Goal: Information Seeking & Learning: Learn about a topic

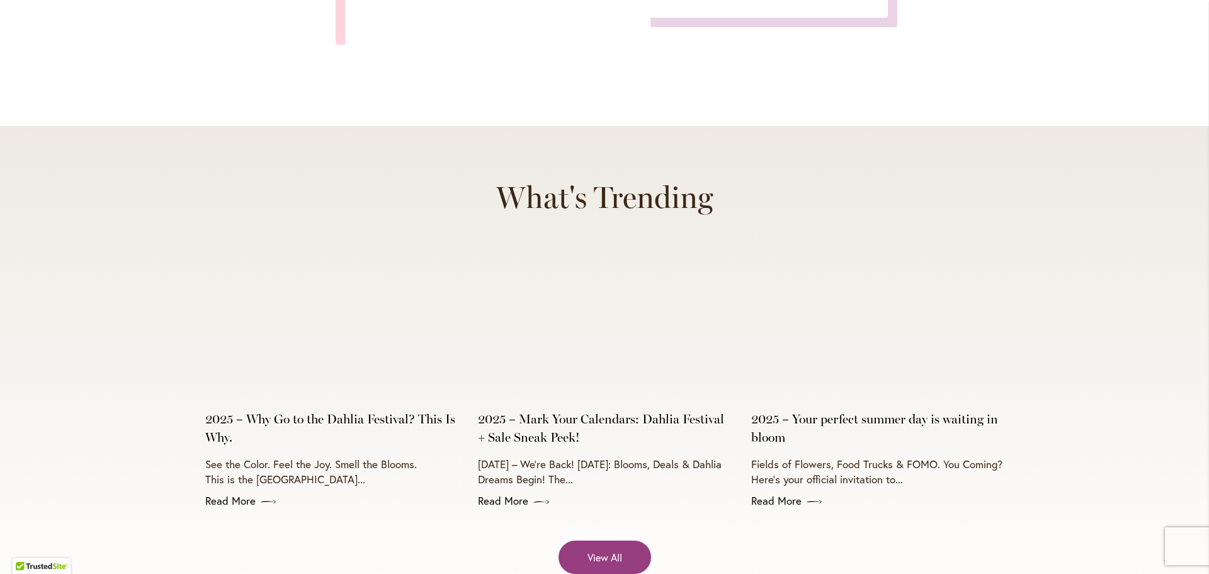
scroll to position [5001, 0]
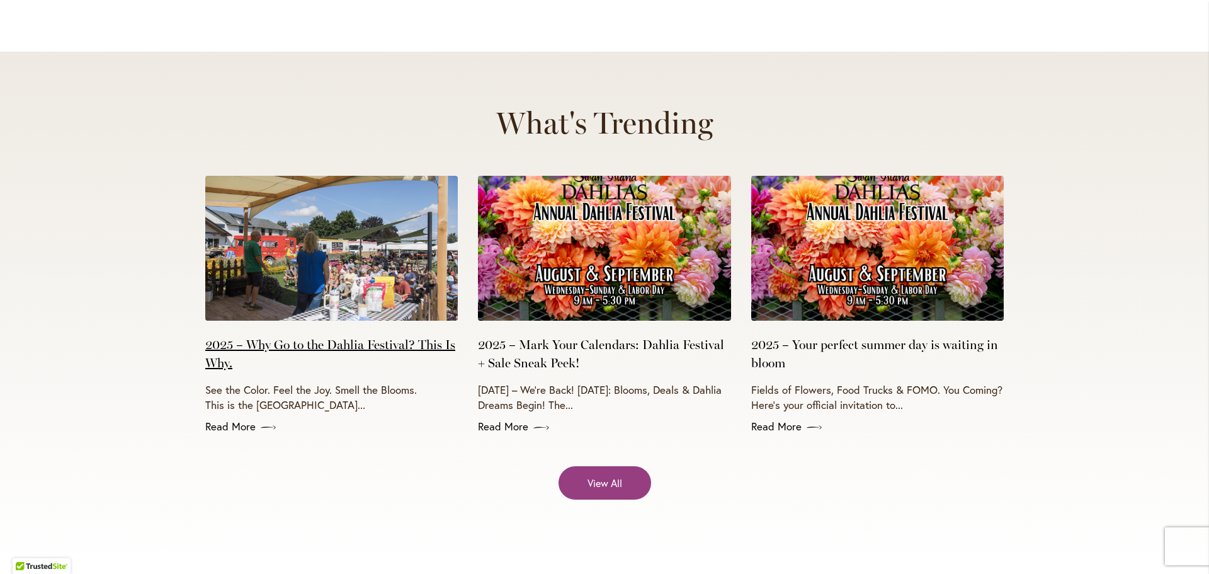
click at [350, 336] on link "2025 – Why Go to the Dahlia Festival? This Is Why." at bounding box center [331, 354] width 253 height 37
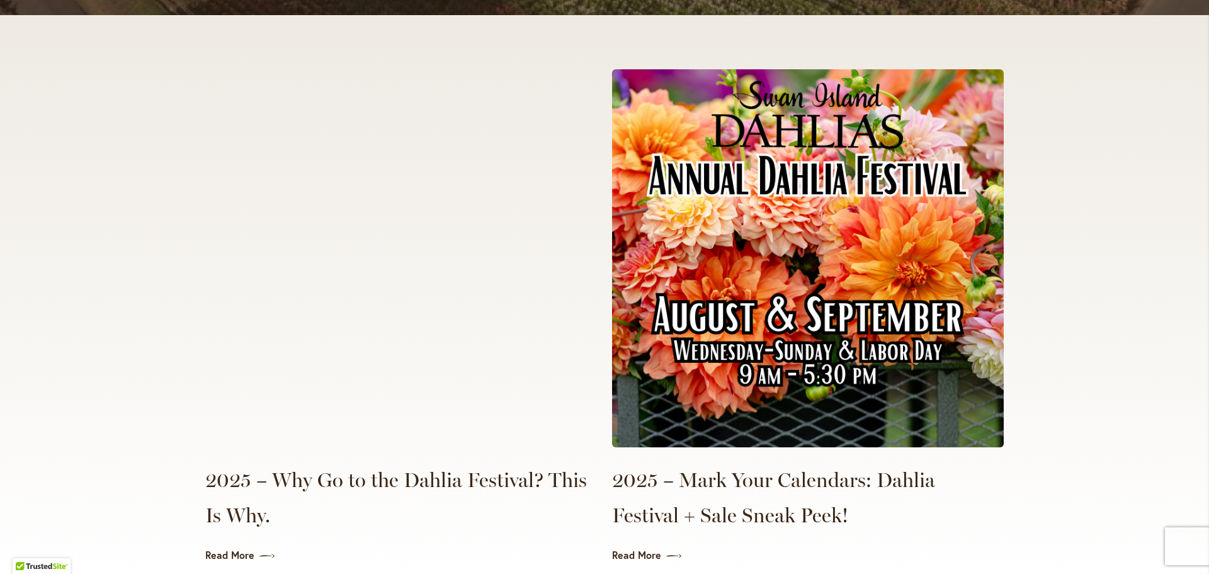
scroll to position [2772, 0]
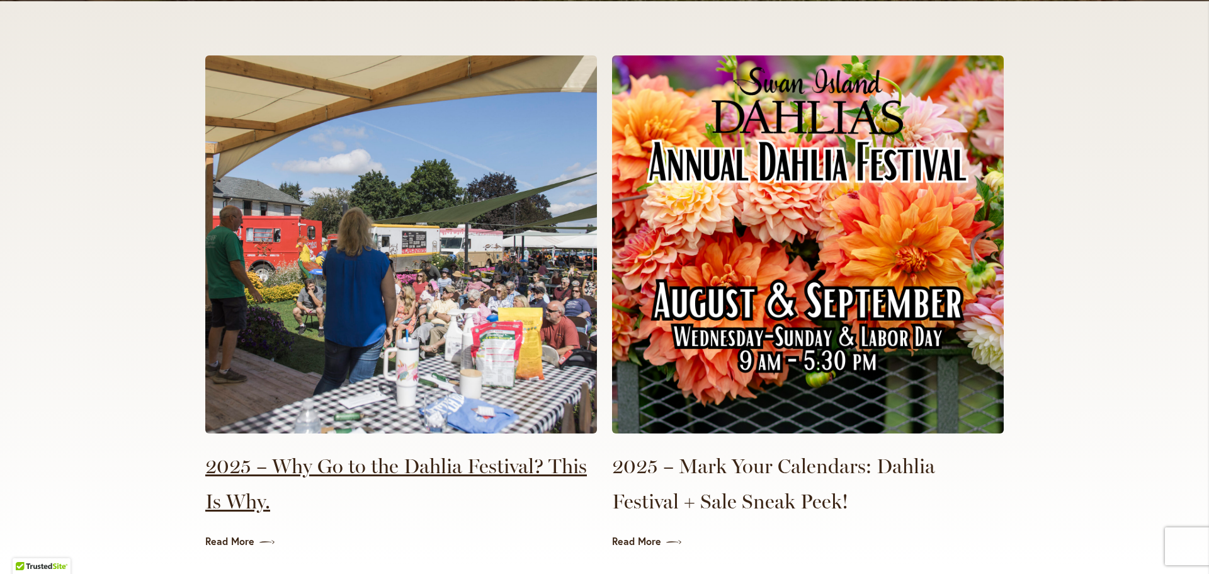
click at [359, 460] on link "2025 – Why Go to the Dahlia Festival? This Is Why." at bounding box center [401, 483] width 392 height 71
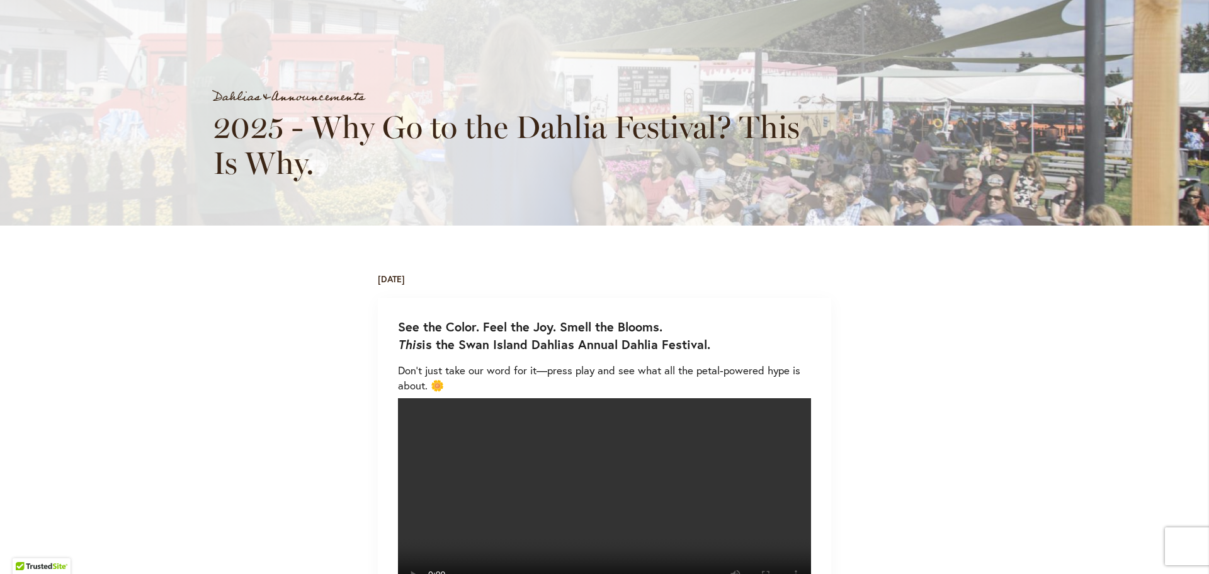
scroll to position [315, 0]
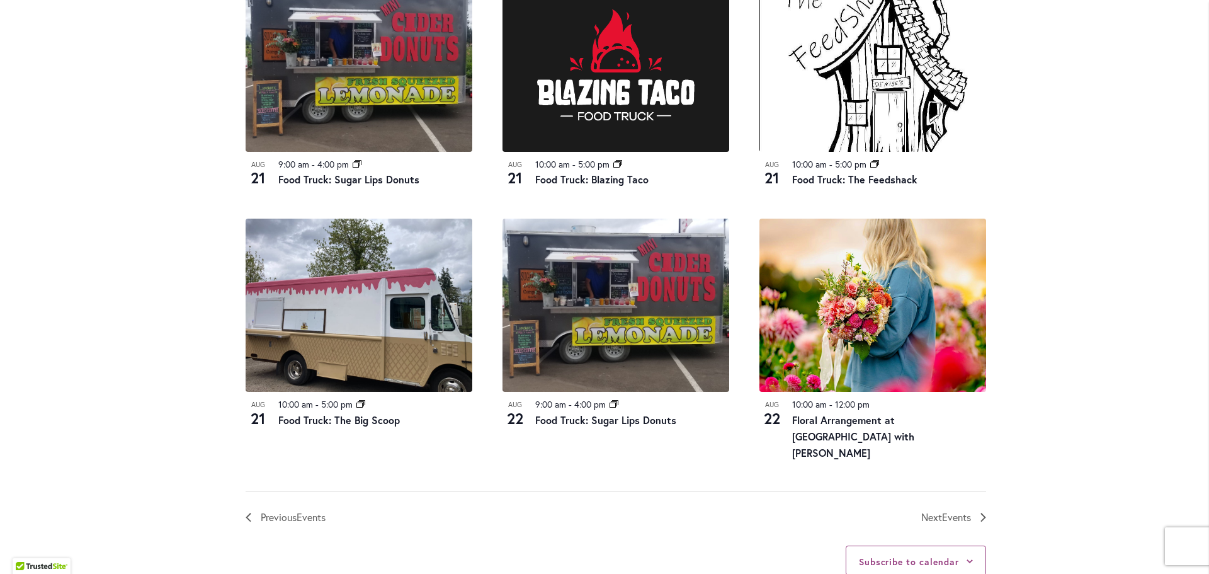
scroll to position [1260, 0]
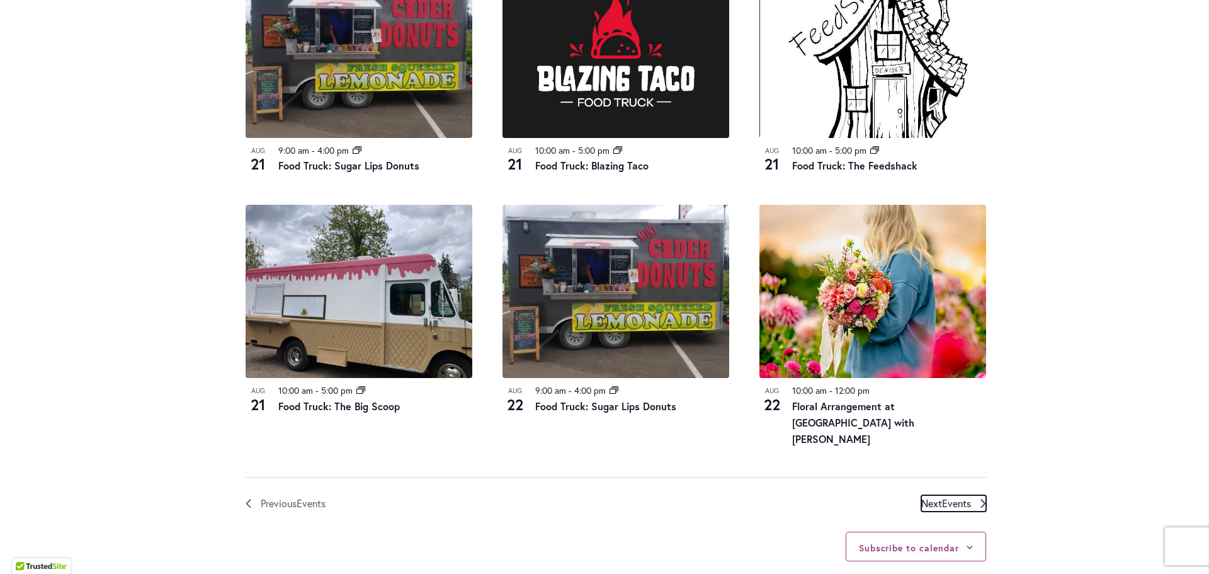
click at [937, 506] on span "Next Events" at bounding box center [947, 503] width 50 height 16
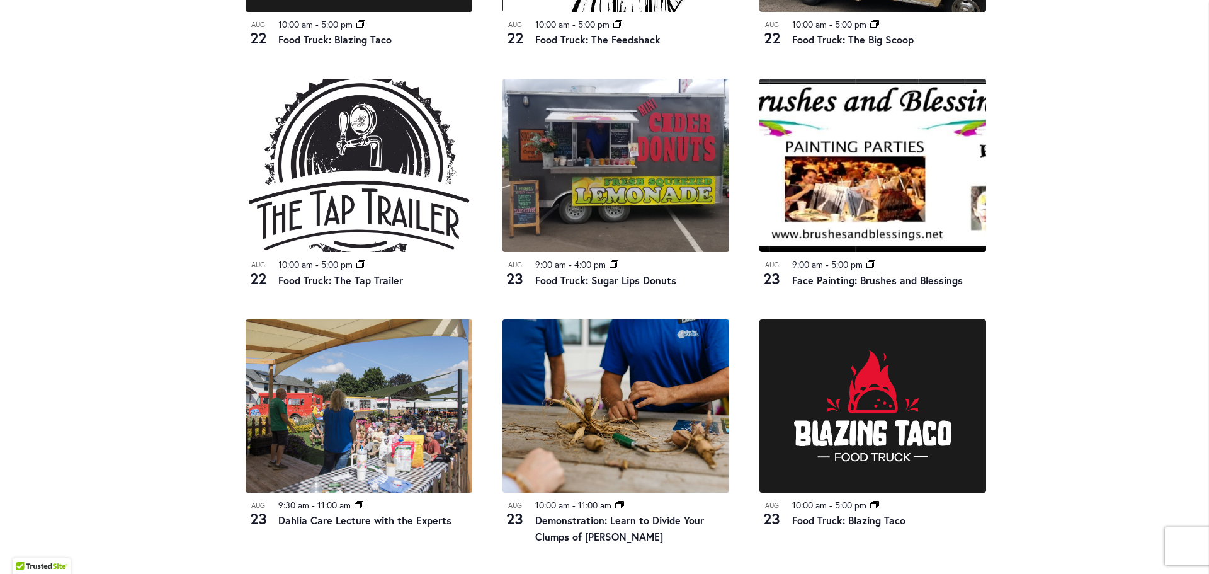
scroll to position [1125, 0]
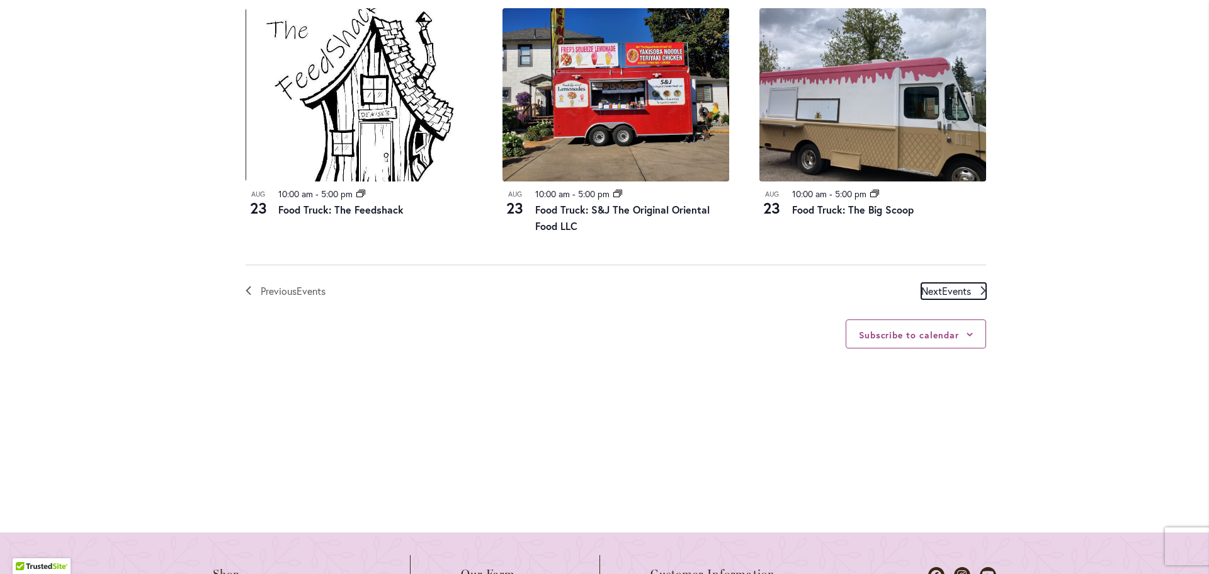
click at [966, 288] on span "Events" at bounding box center [956, 290] width 29 height 13
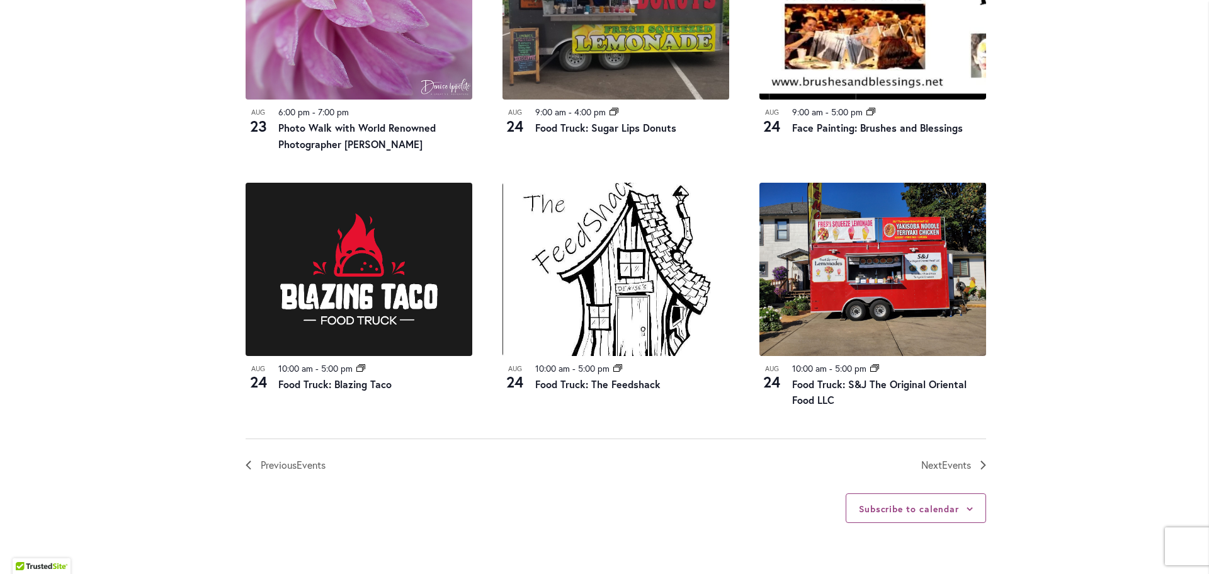
scroll to position [1314, 0]
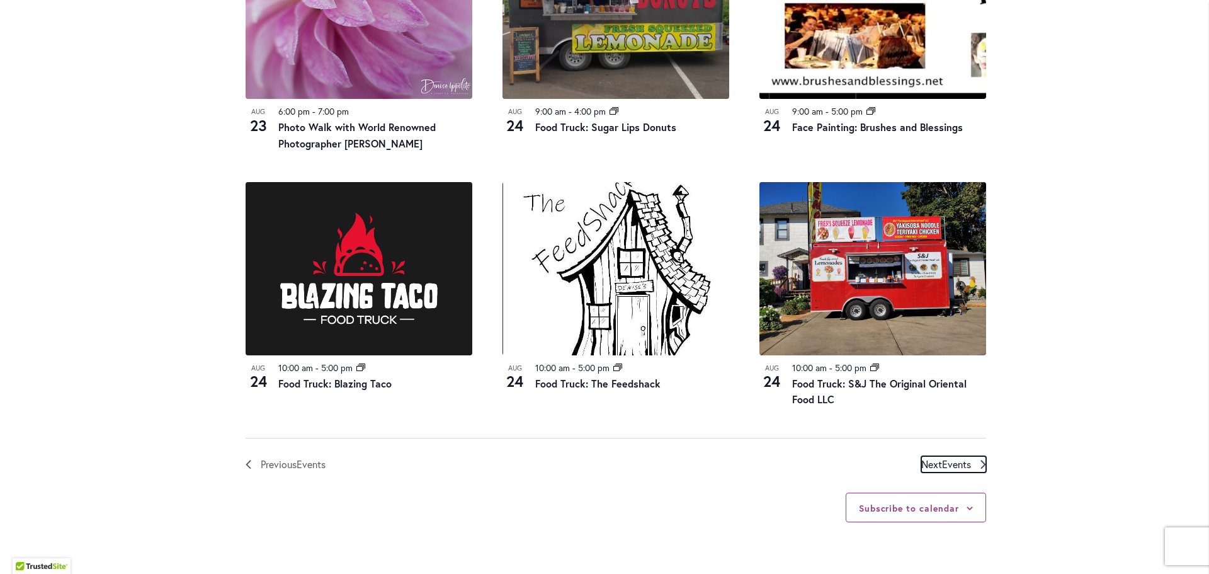
click at [922, 456] on span "Next Events" at bounding box center [947, 464] width 50 height 16
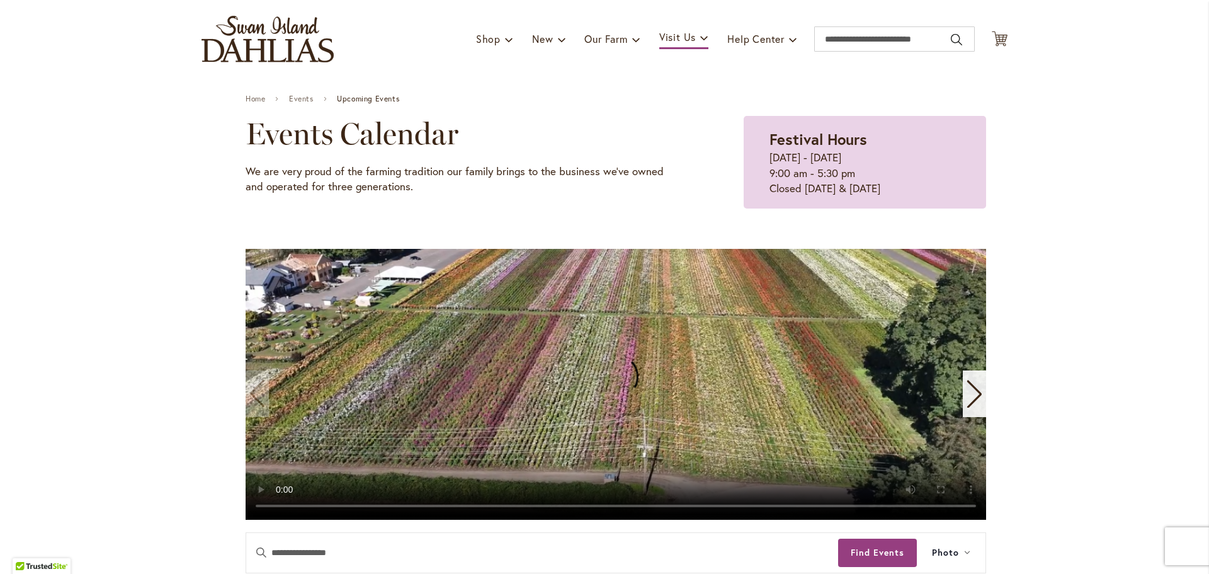
scroll to position [0, 0]
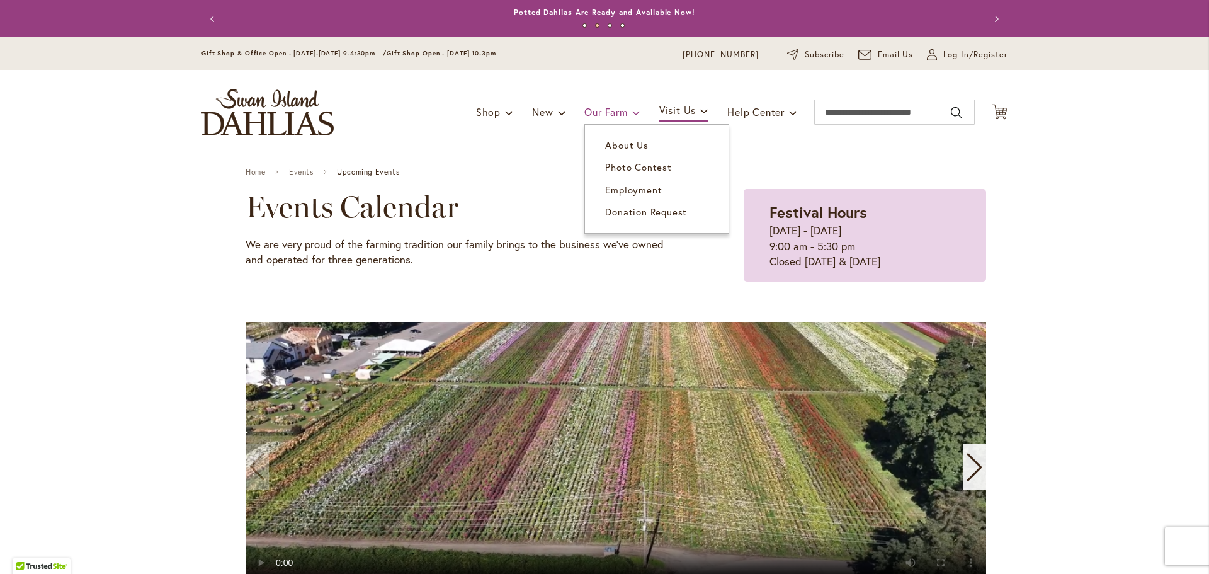
click at [623, 115] on link "Our Farm" at bounding box center [612, 112] width 55 height 24
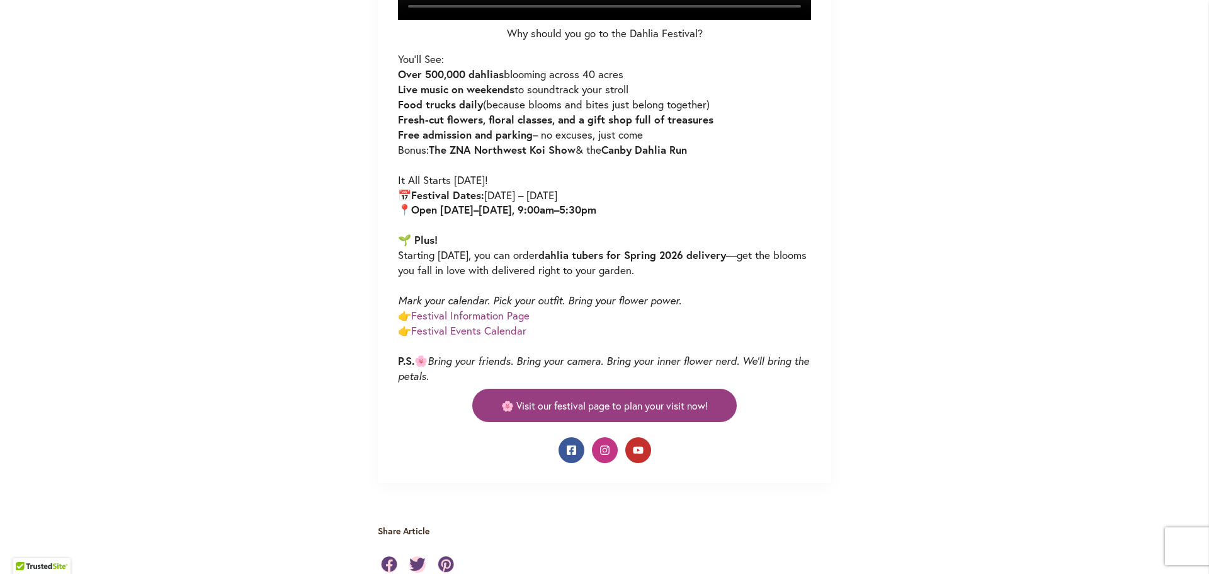
scroll to position [756, 0]
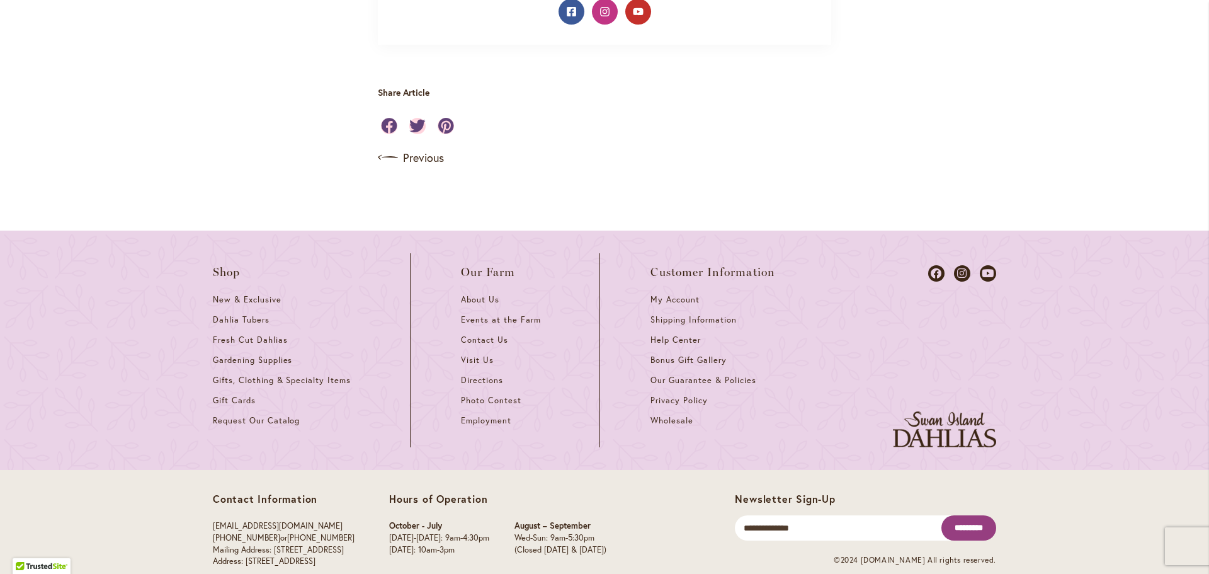
scroll to position [1197, 0]
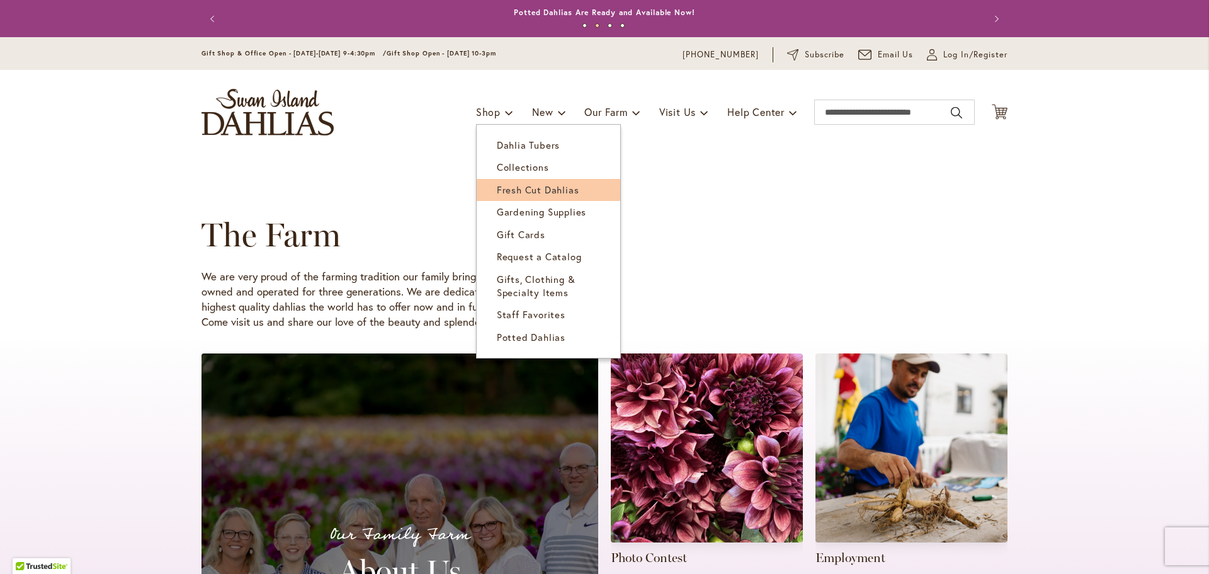
click at [505, 181] on link "Fresh Cut Dahlias" at bounding box center [549, 190] width 144 height 22
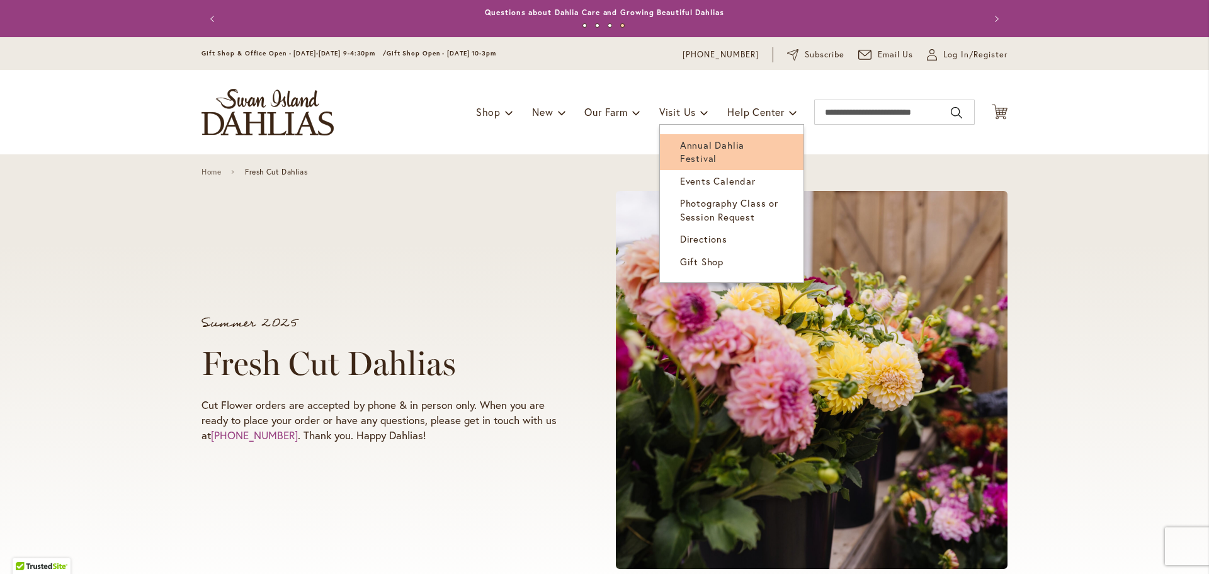
click at [696, 146] on span "Annual Dahlia Festival" at bounding box center [712, 152] width 64 height 26
